Goal: Find specific page/section: Find specific page/section

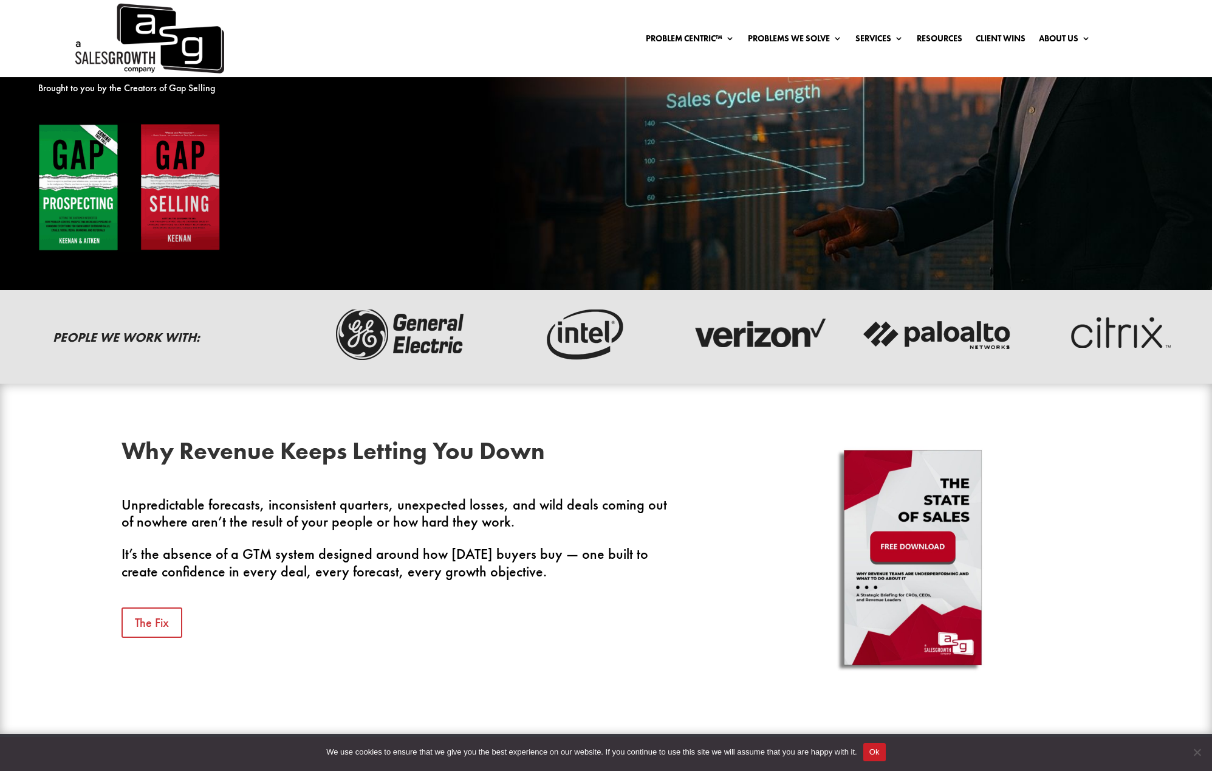
scroll to position [190, 0]
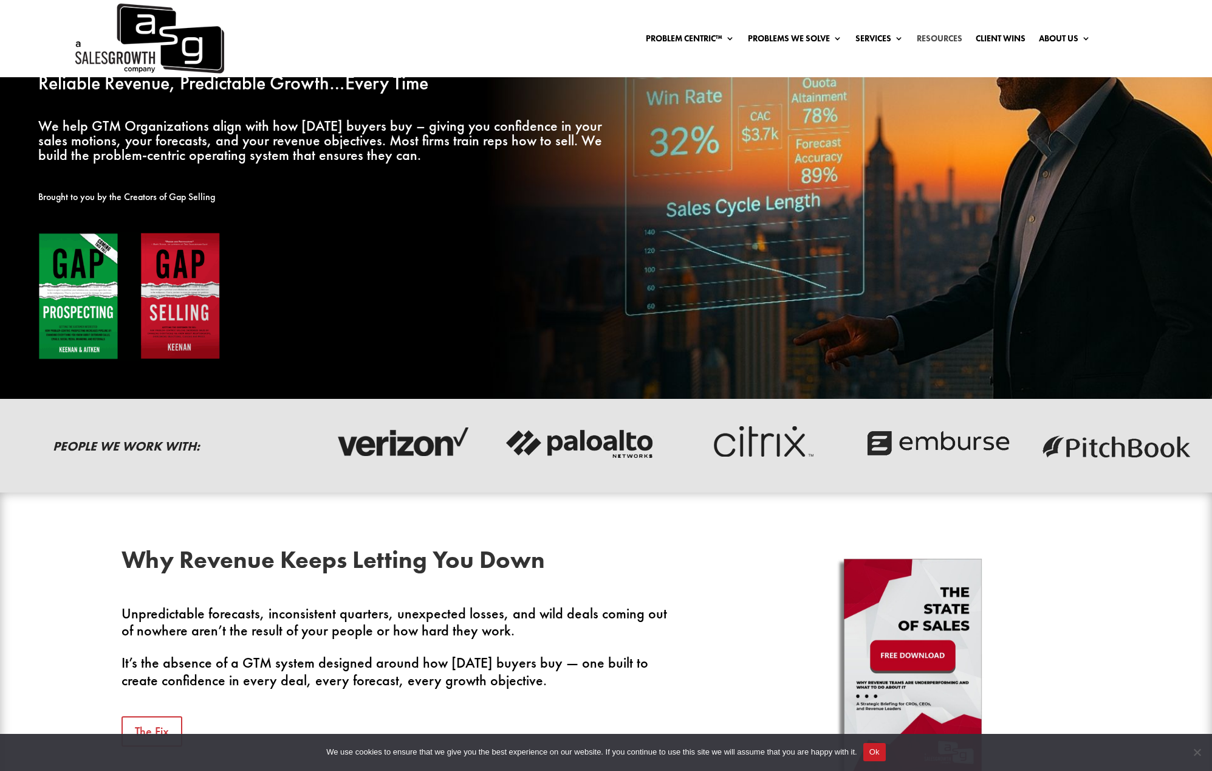
click at [930, 37] on link "Resources" at bounding box center [940, 40] width 46 height 13
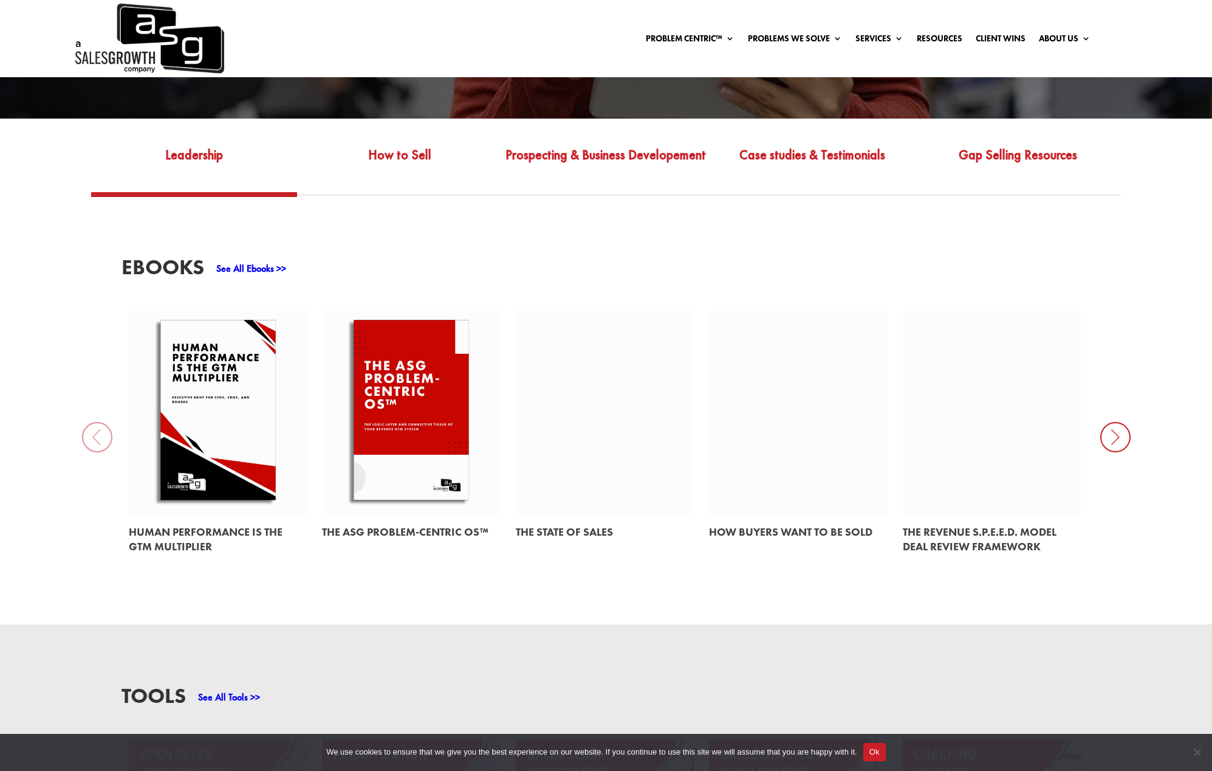
scroll to position [543, 0]
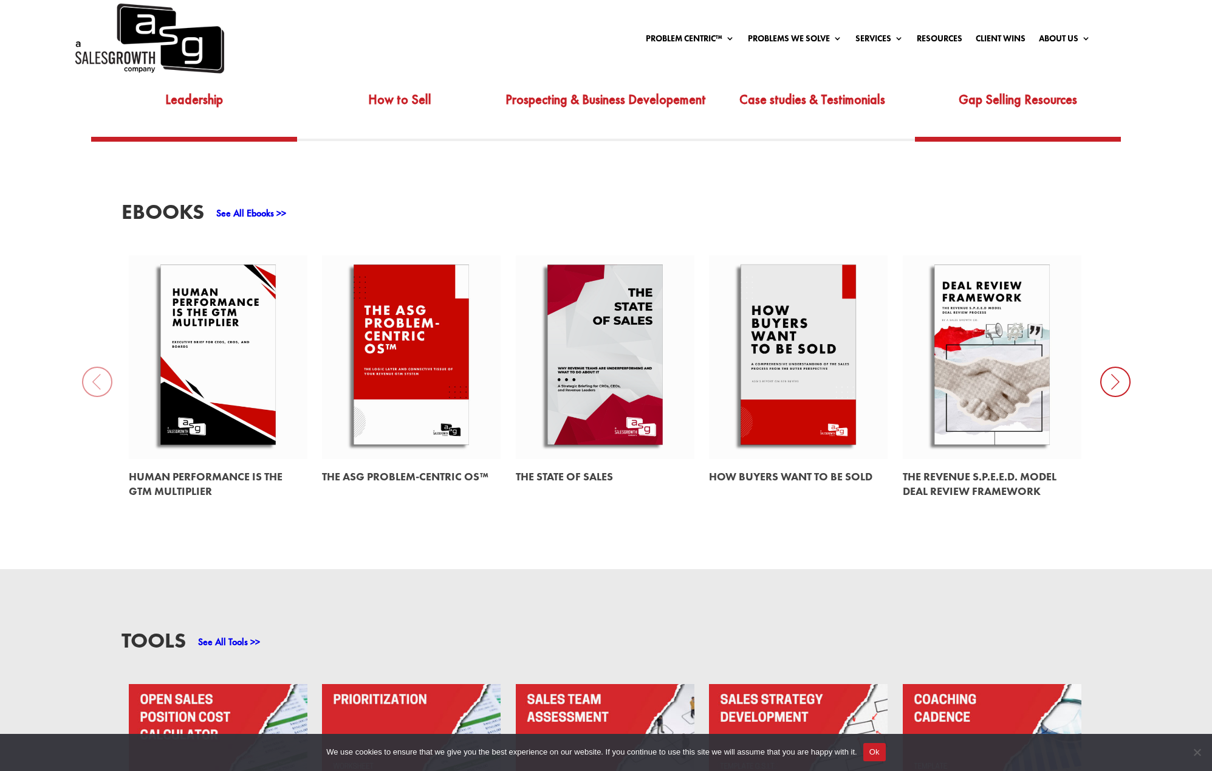
click at [1001, 88] on link "Gap Selling Resources" at bounding box center [1018, 108] width 206 height 57
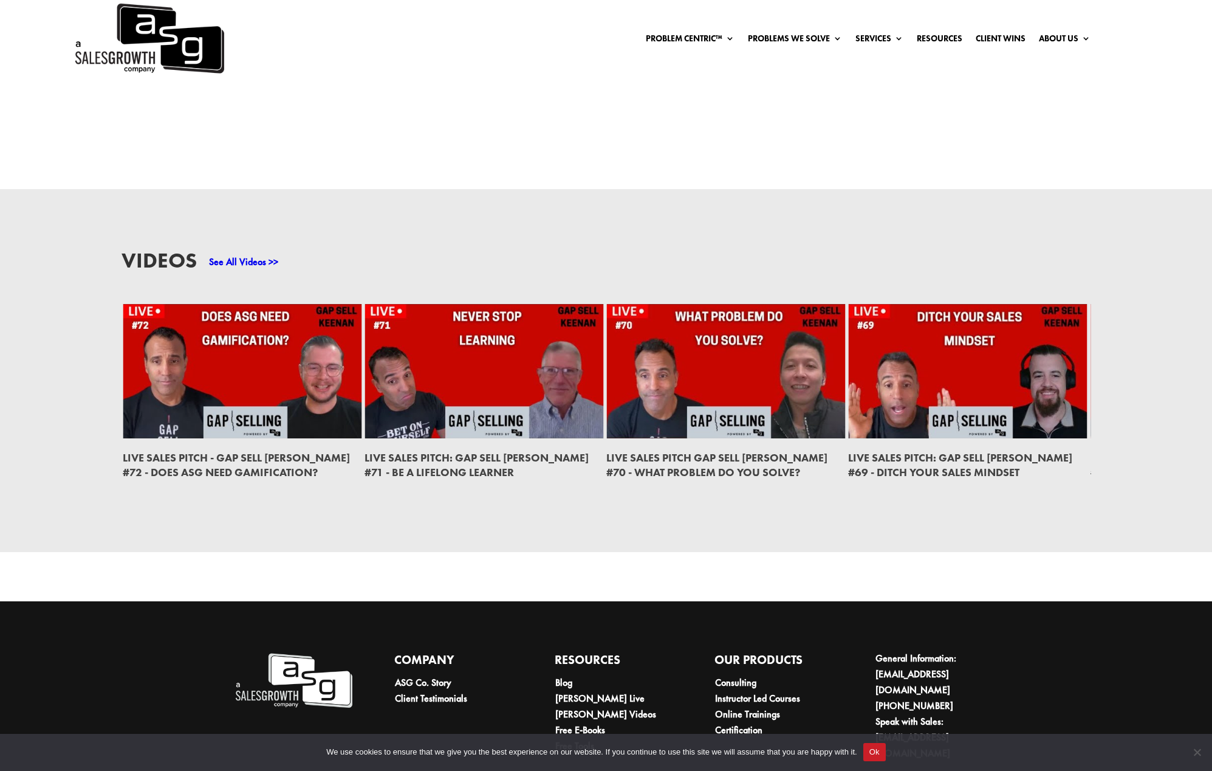
scroll to position [1816, 0]
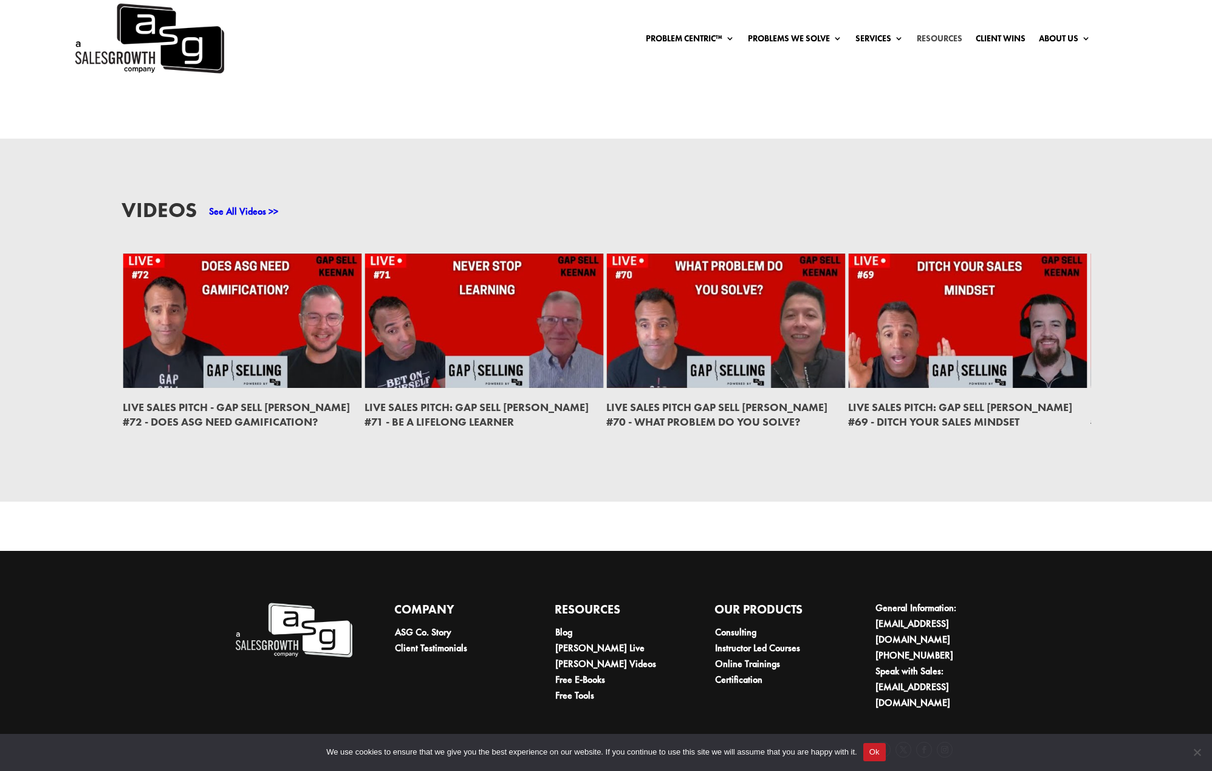
click at [944, 40] on link "Resources" at bounding box center [940, 40] width 46 height 13
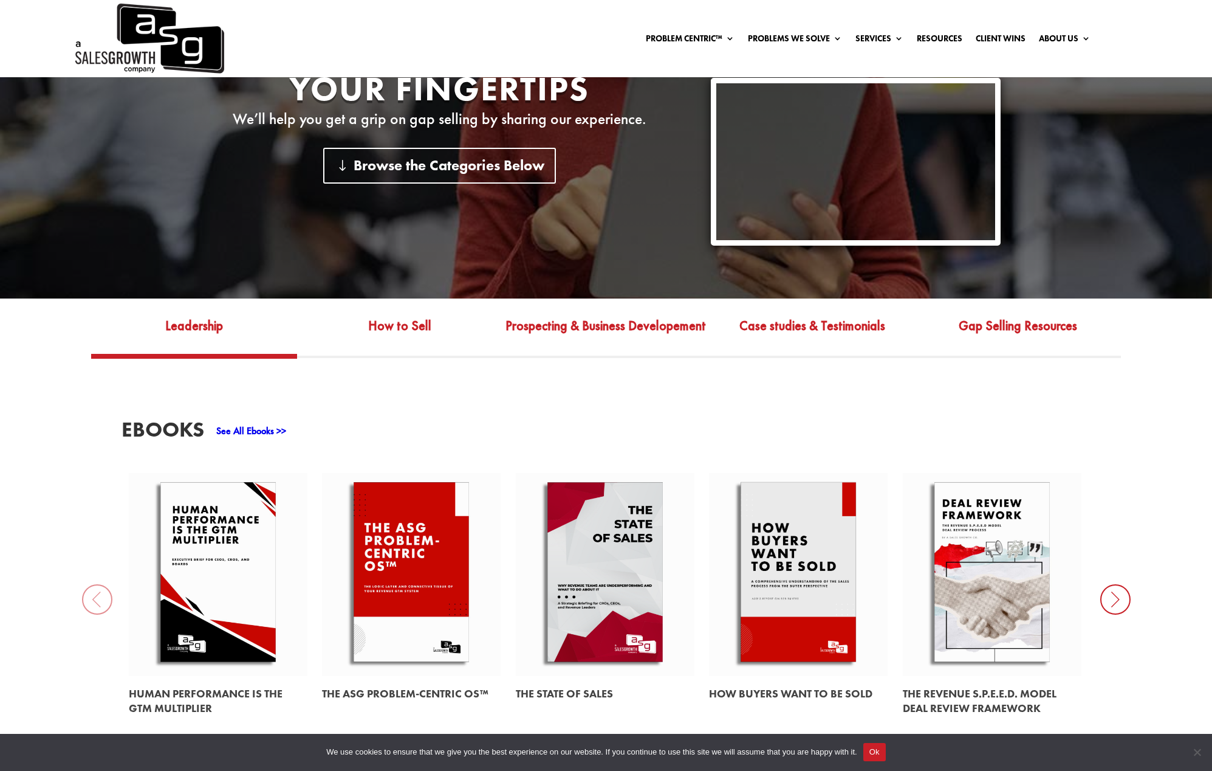
scroll to position [105, 0]
